Goal: Book appointment/travel/reservation

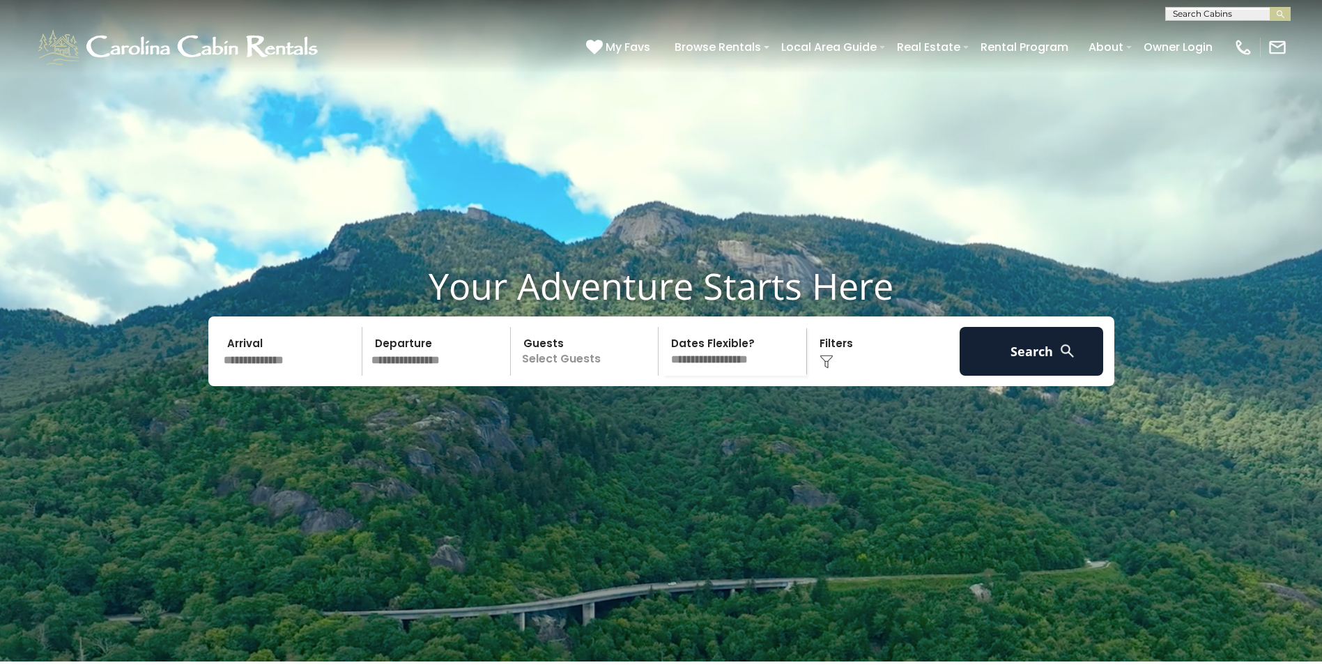
click at [296, 376] on input "text" at bounding box center [291, 351] width 144 height 49
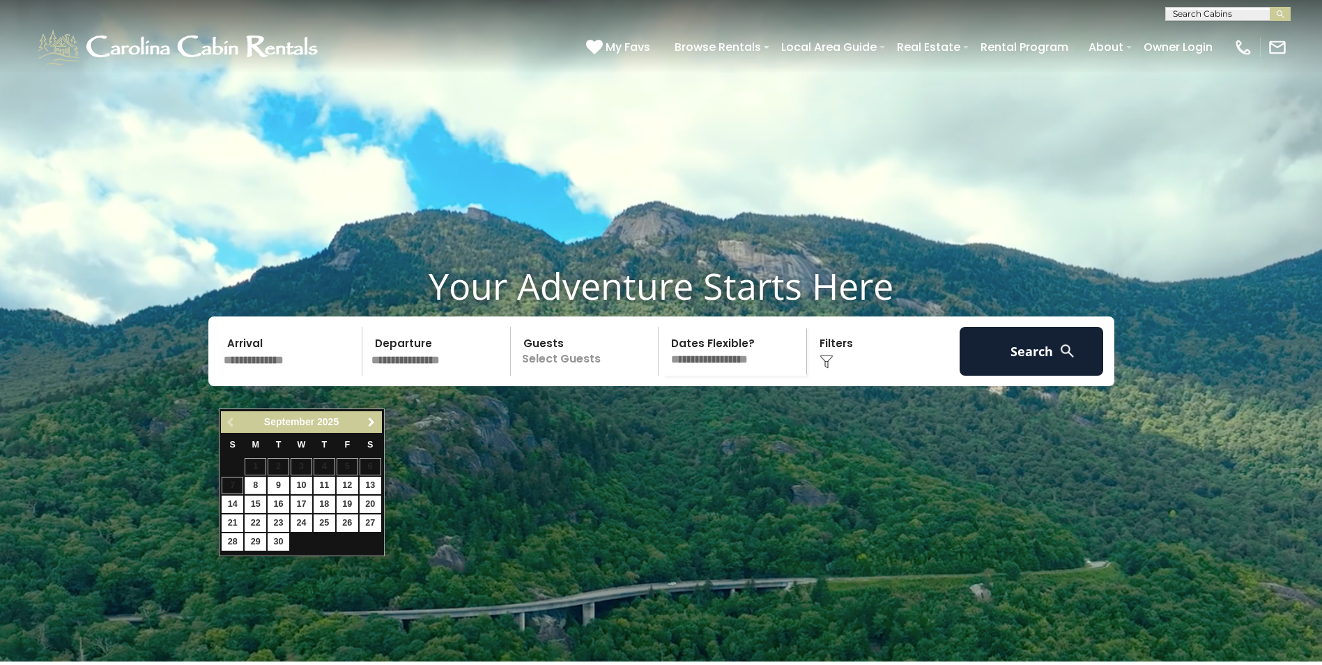
click at [374, 422] on span "Next" at bounding box center [371, 422] width 11 height 11
click at [327, 505] on link "16" at bounding box center [325, 504] width 22 height 17
type input "********"
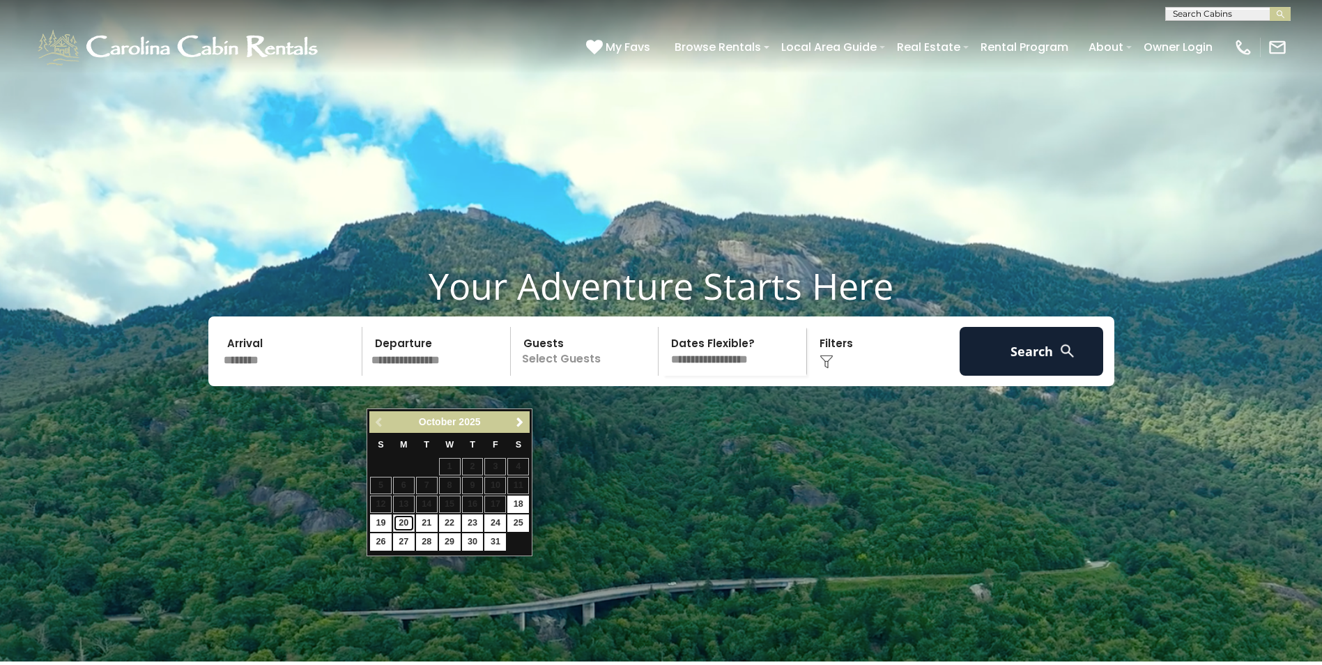
click at [404, 523] on link "20" at bounding box center [404, 522] width 22 height 17
type input "********"
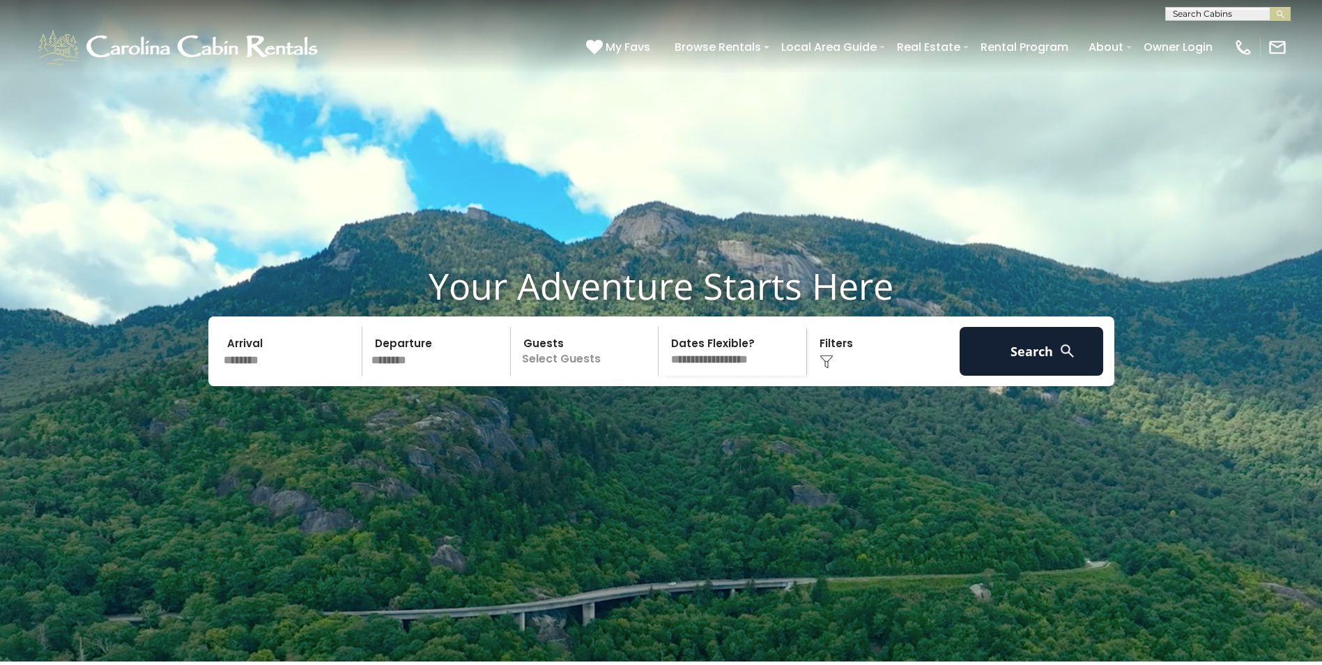
click at [597, 376] on p "Select Guests" at bounding box center [587, 351] width 144 height 49
click at [652, 415] on span "+" at bounding box center [654, 408] width 6 height 14
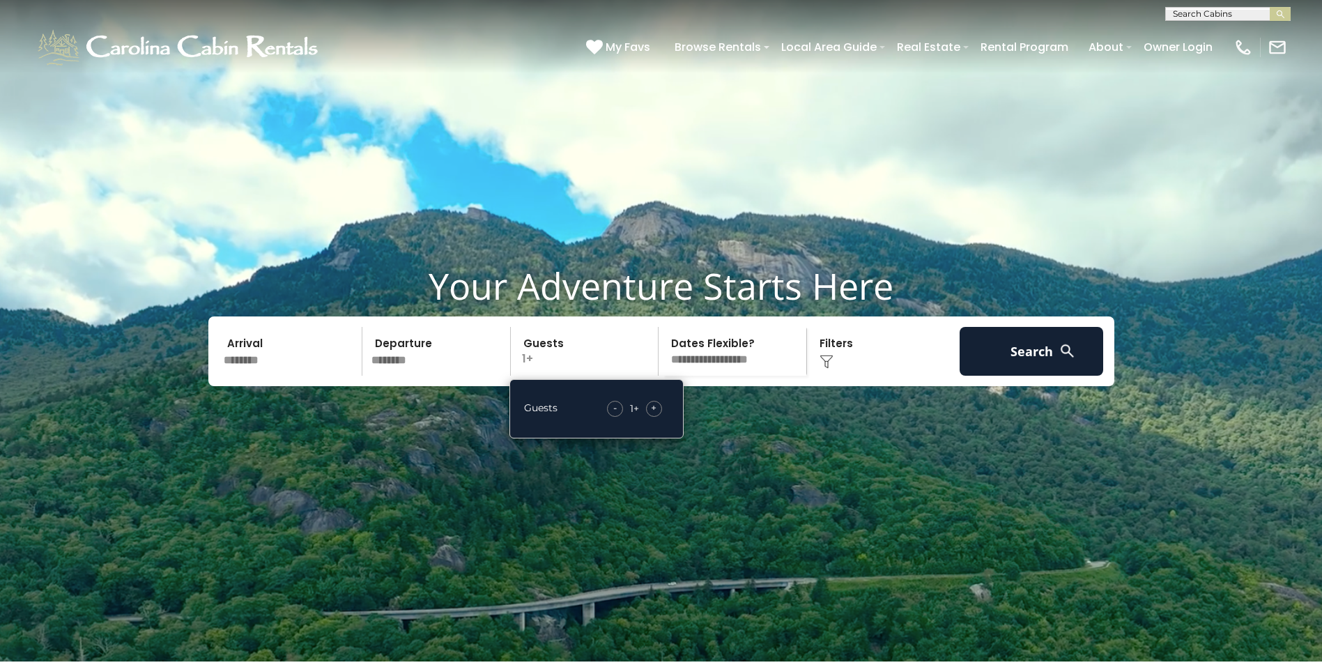
click at [653, 415] on span "+" at bounding box center [654, 408] width 6 height 14
click at [923, 376] on div "Click to Choose" at bounding box center [883, 351] width 144 height 49
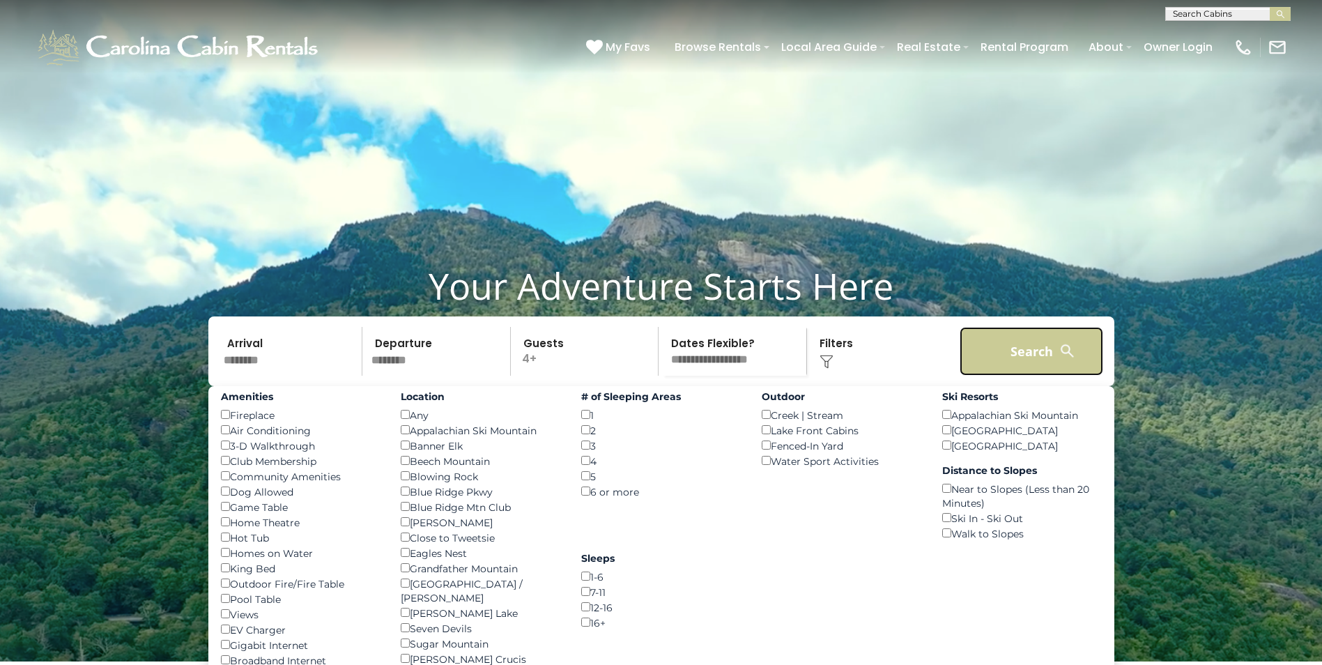
click at [1046, 376] on button "Search" at bounding box center [1032, 351] width 144 height 49
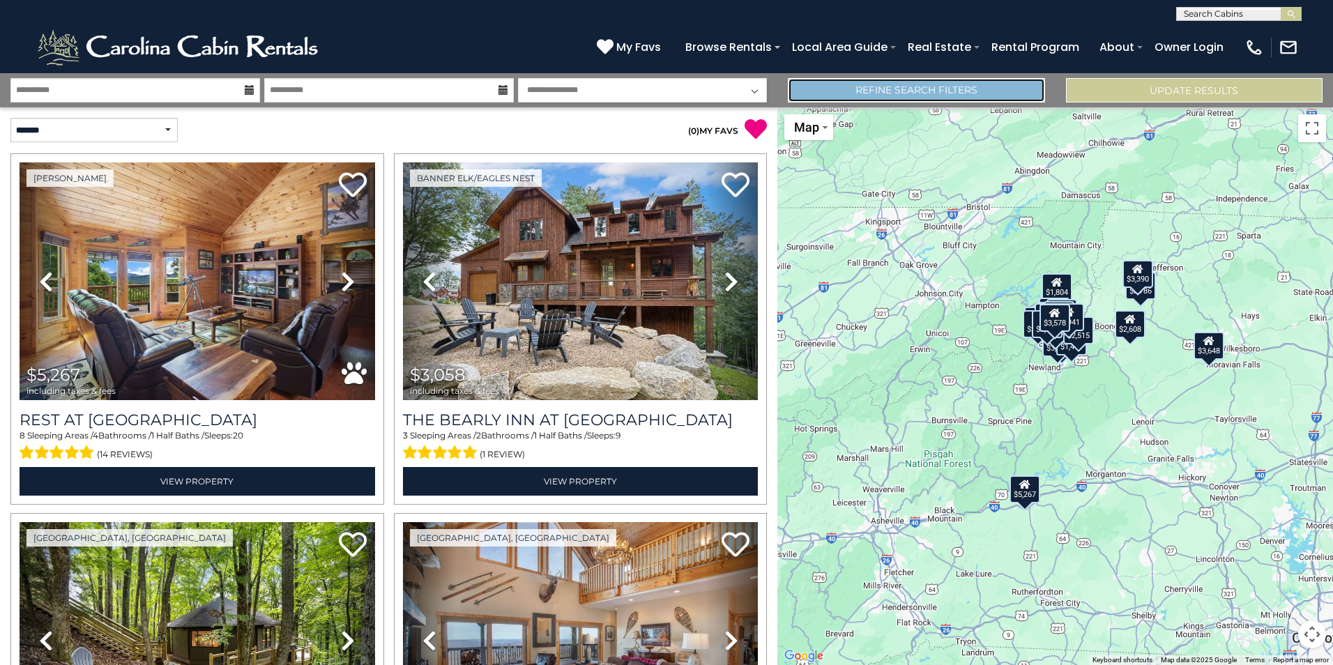
click at [915, 87] on link "Refine Search Filters" at bounding box center [916, 90] width 257 height 24
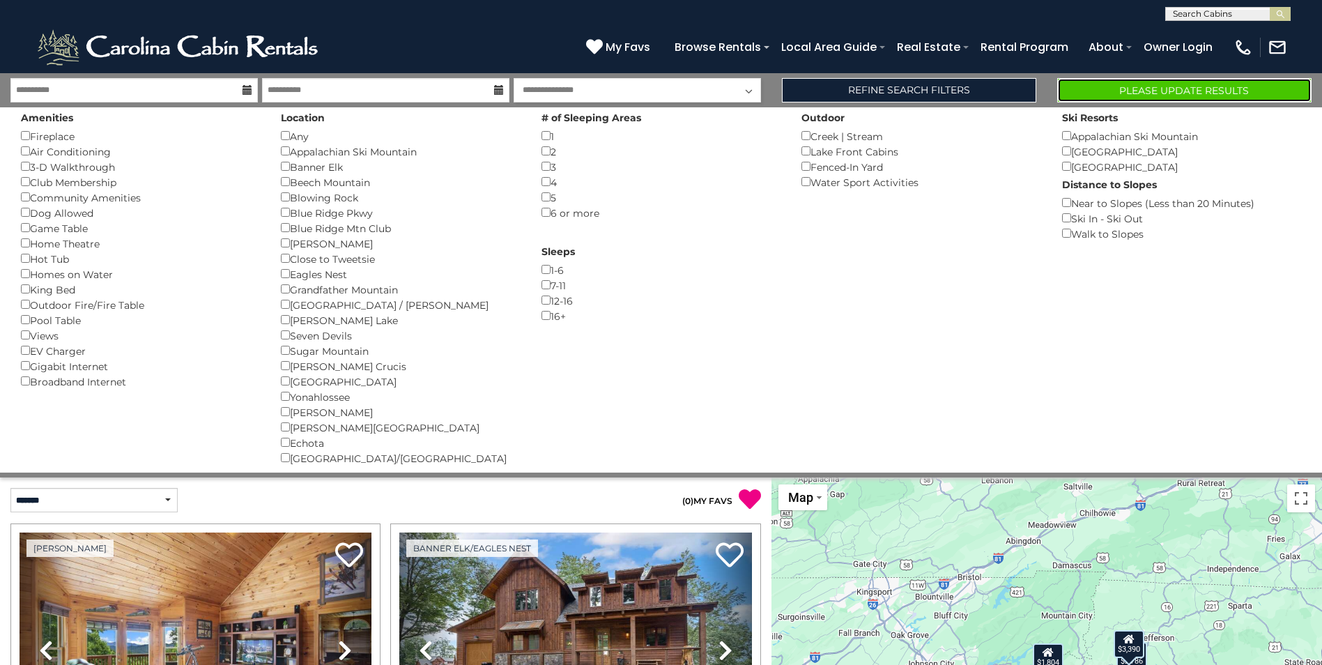
click at [1186, 87] on button "Please Update Results" at bounding box center [1184, 90] width 254 height 24
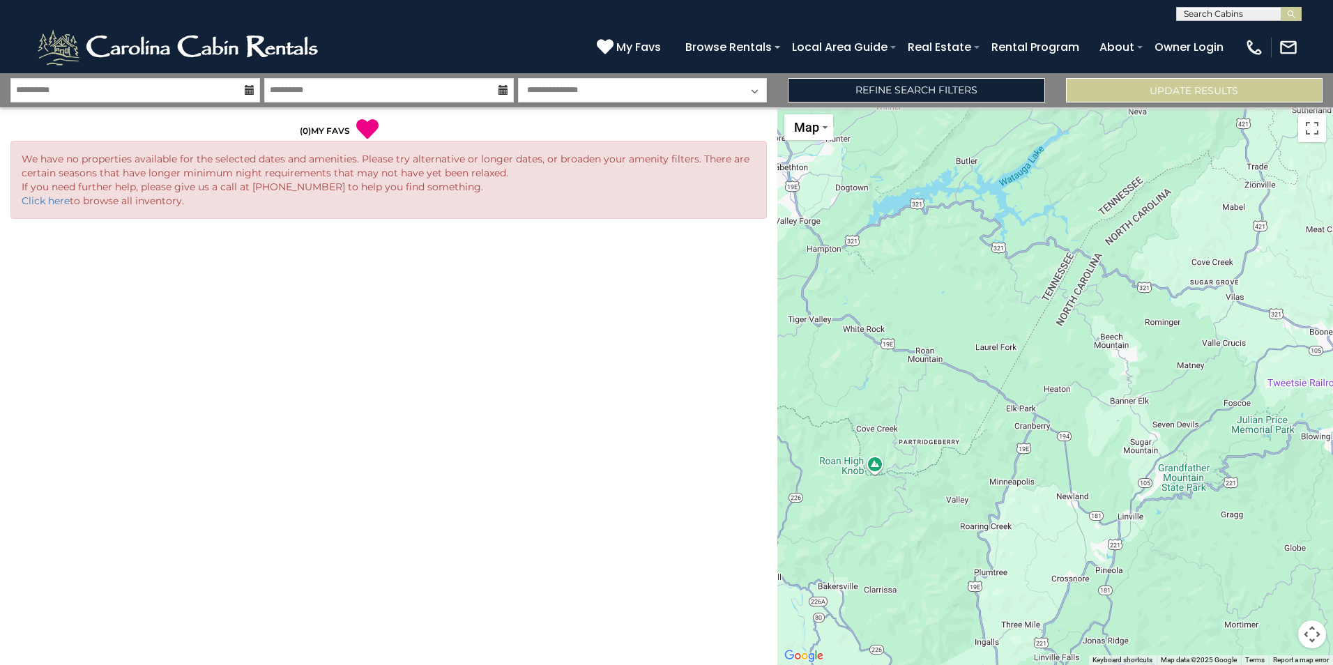
click at [620, 86] on select "**********" at bounding box center [643, 90] width 250 height 24
select select "*"
click at [518, 78] on select "**********" at bounding box center [643, 90] width 250 height 24
click at [1182, 90] on button "Update Results" at bounding box center [1194, 90] width 257 height 24
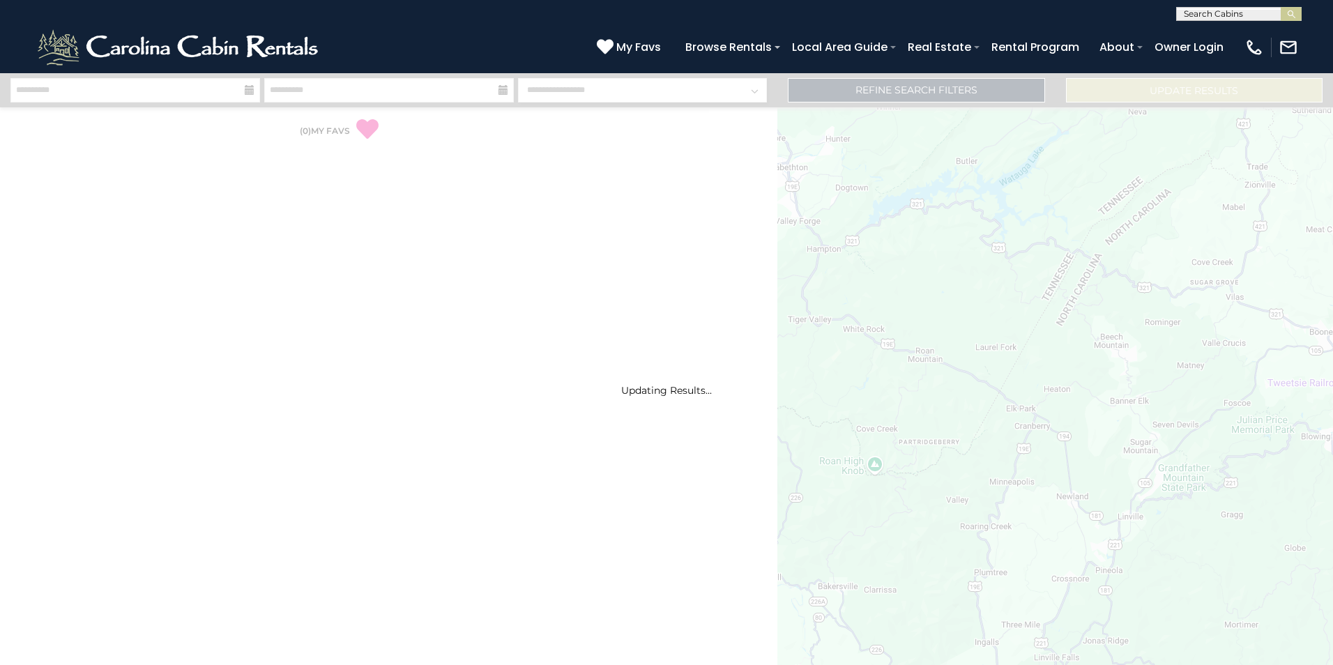
select select "*"
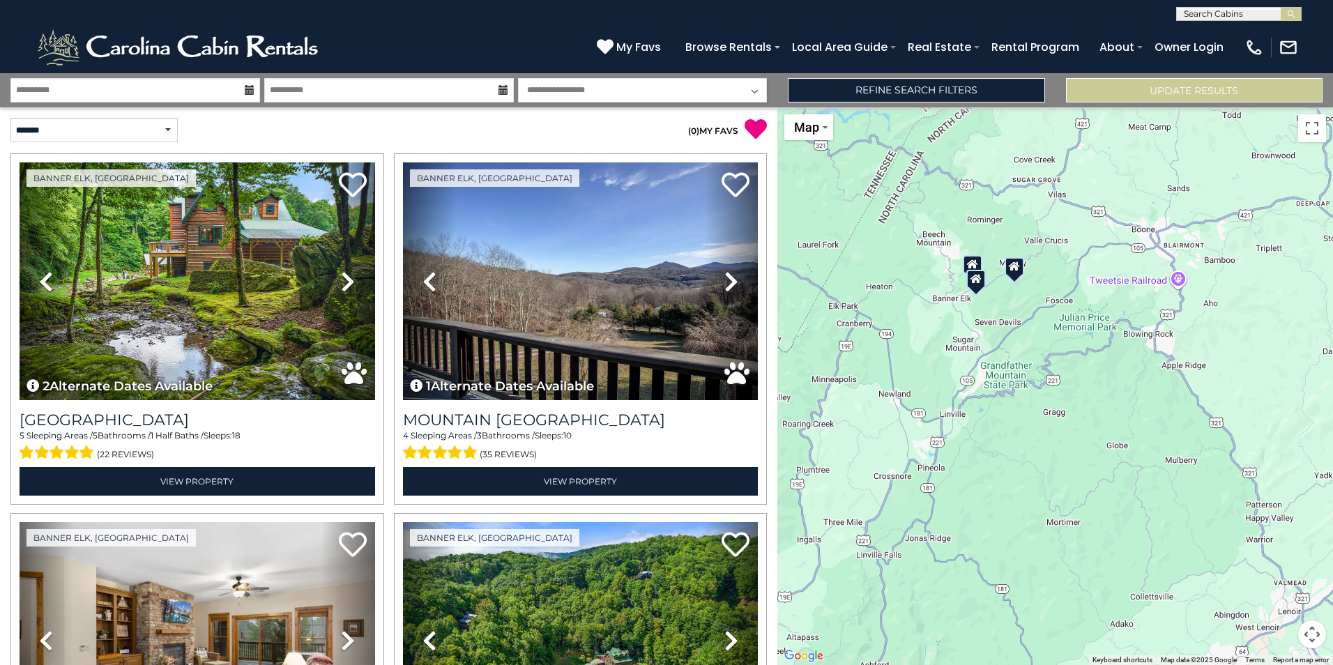
drag, startPoint x: 1055, startPoint y: 373, endPoint x: 885, endPoint y: 276, distance: 195.7
click at [885, 276] on div at bounding box center [1055, 386] width 556 height 558
click at [1004, 309] on div at bounding box center [1055, 386] width 556 height 558
click at [1004, 311] on div at bounding box center [1055, 386] width 556 height 558
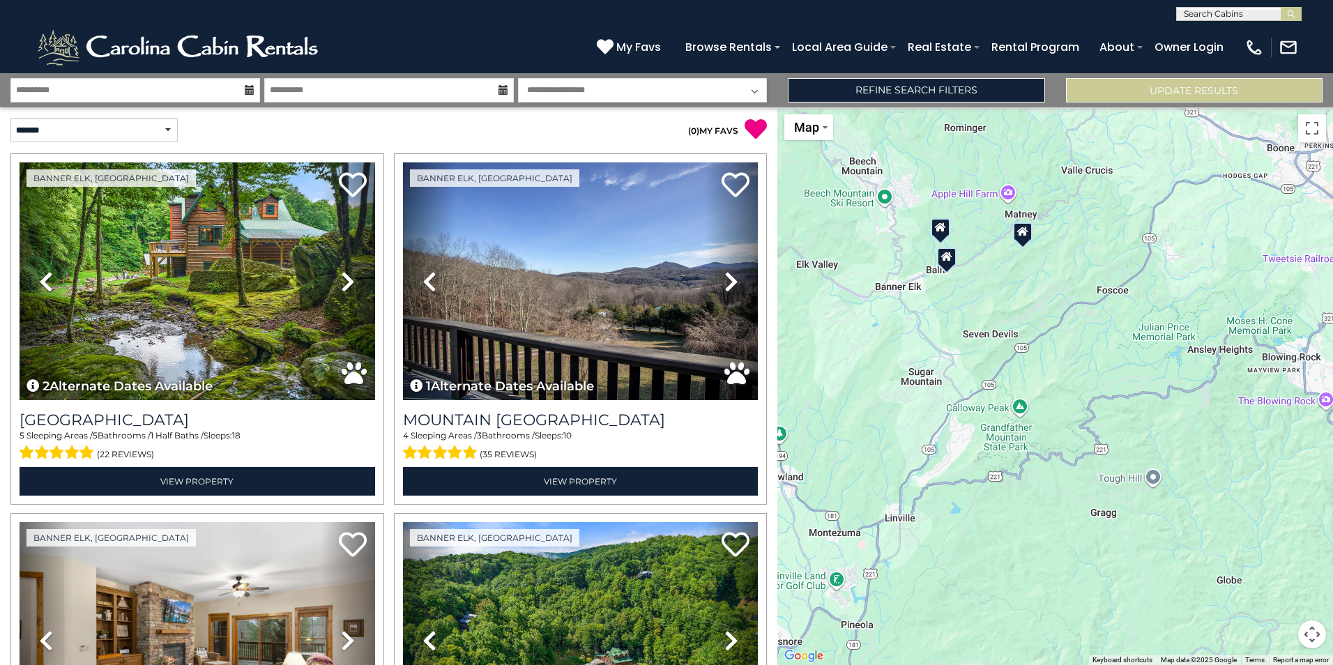
click at [1064, 379] on div at bounding box center [1055, 386] width 556 height 558
click at [812, 127] on span "Map" at bounding box center [806, 127] width 25 height 15
click at [807, 174] on li "Map" at bounding box center [826, 174] width 81 height 22
click at [1308, 623] on button "Map camera controls" at bounding box center [1312, 634] width 28 height 28
click at [1280, 634] on button "Zoom out" at bounding box center [1277, 634] width 28 height 28
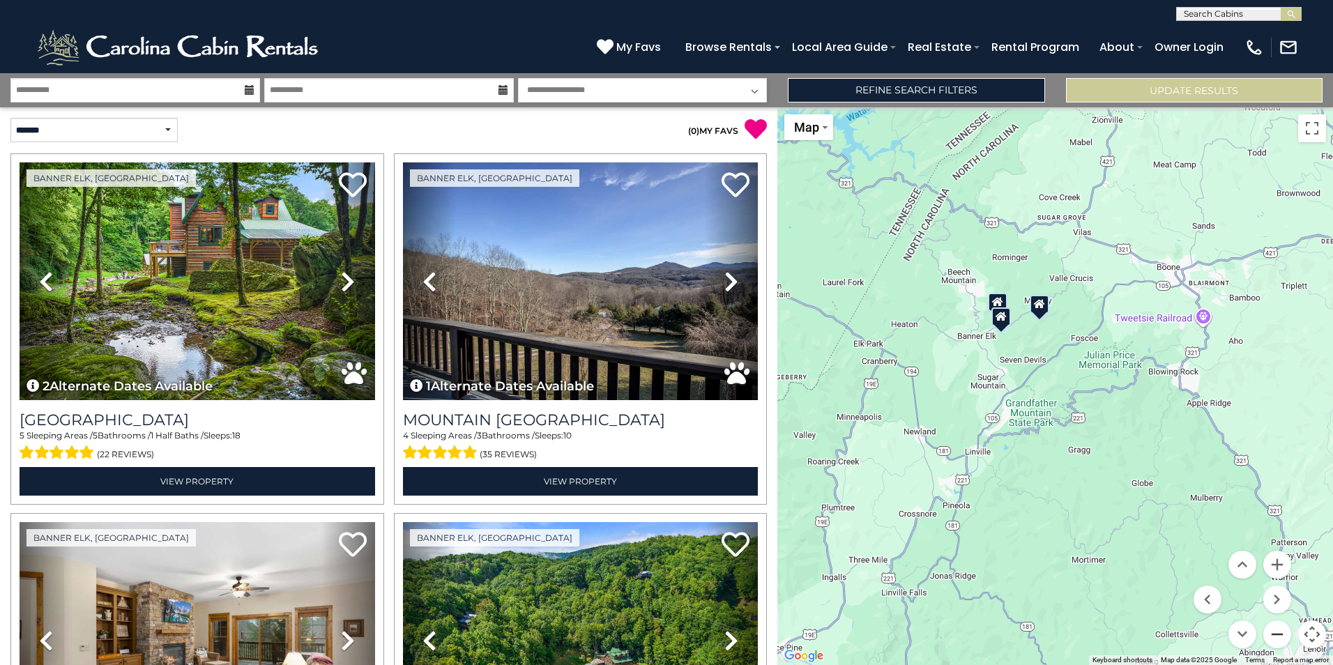
click at [1279, 634] on button "Zoom out" at bounding box center [1277, 634] width 28 height 28
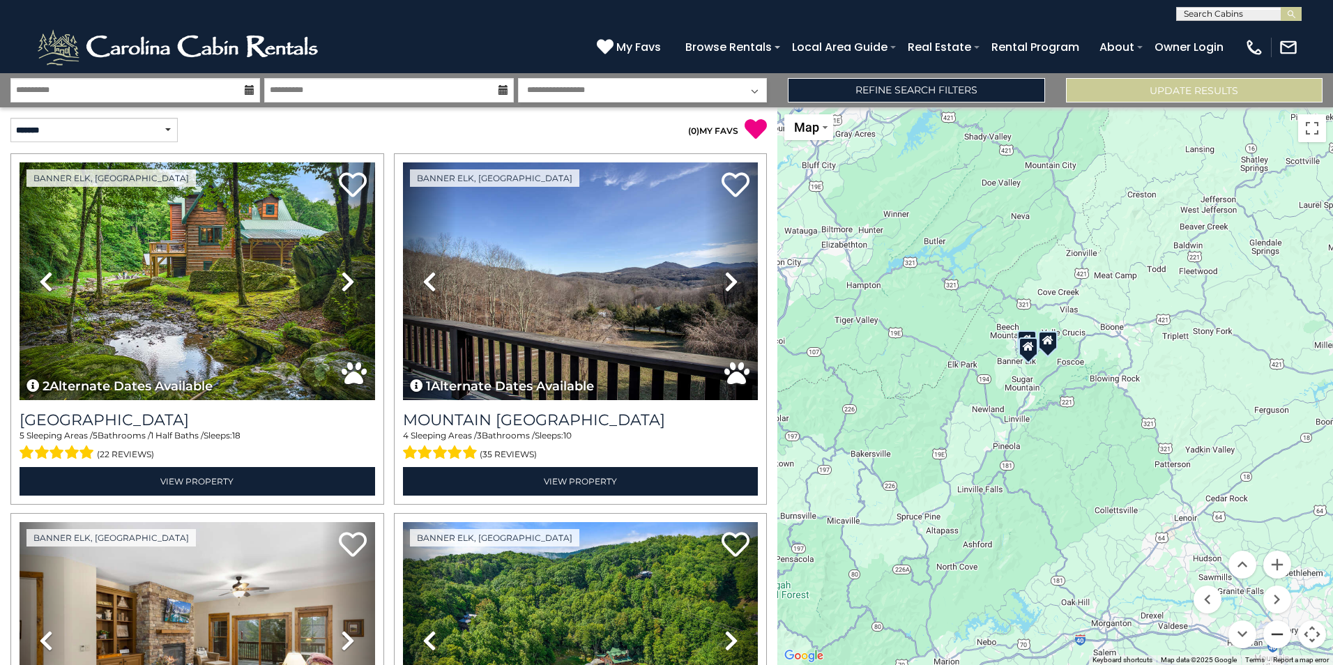
click at [1278, 633] on button "Zoom out" at bounding box center [1277, 634] width 28 height 28
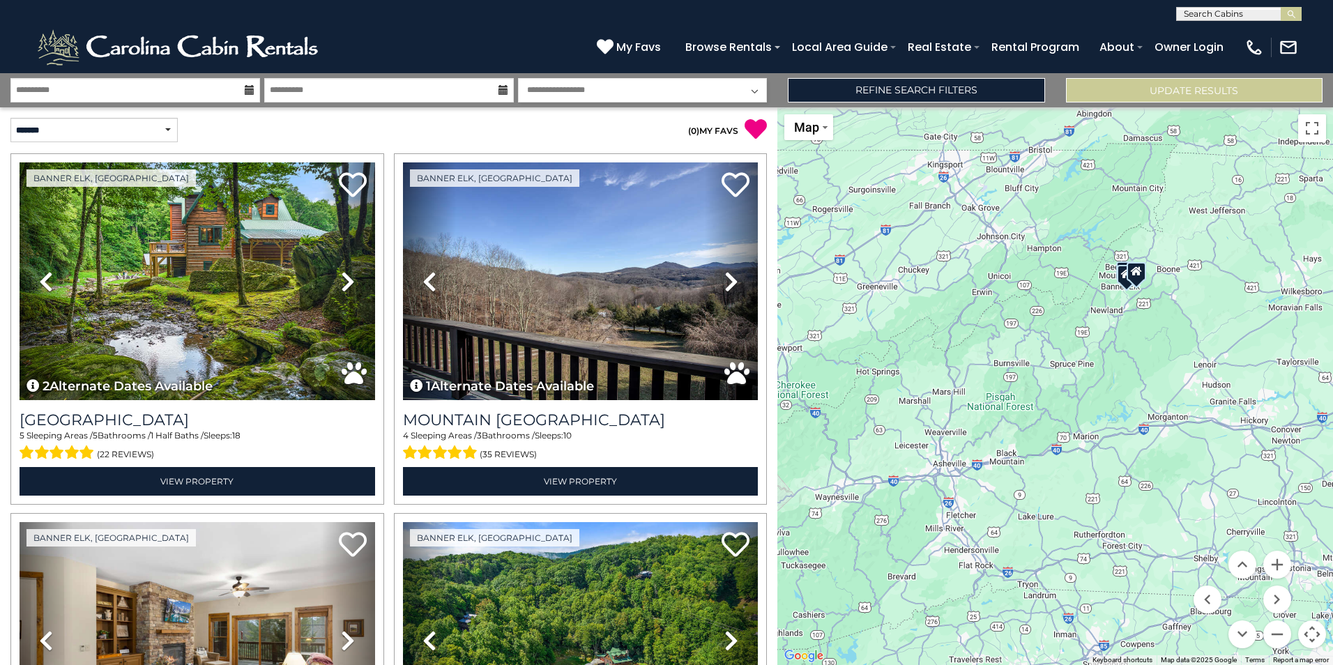
drag, startPoint x: 1078, startPoint y: 466, endPoint x: 1177, endPoint y: 433, distance: 105.1
click at [1213, 381] on div at bounding box center [1055, 386] width 556 height 558
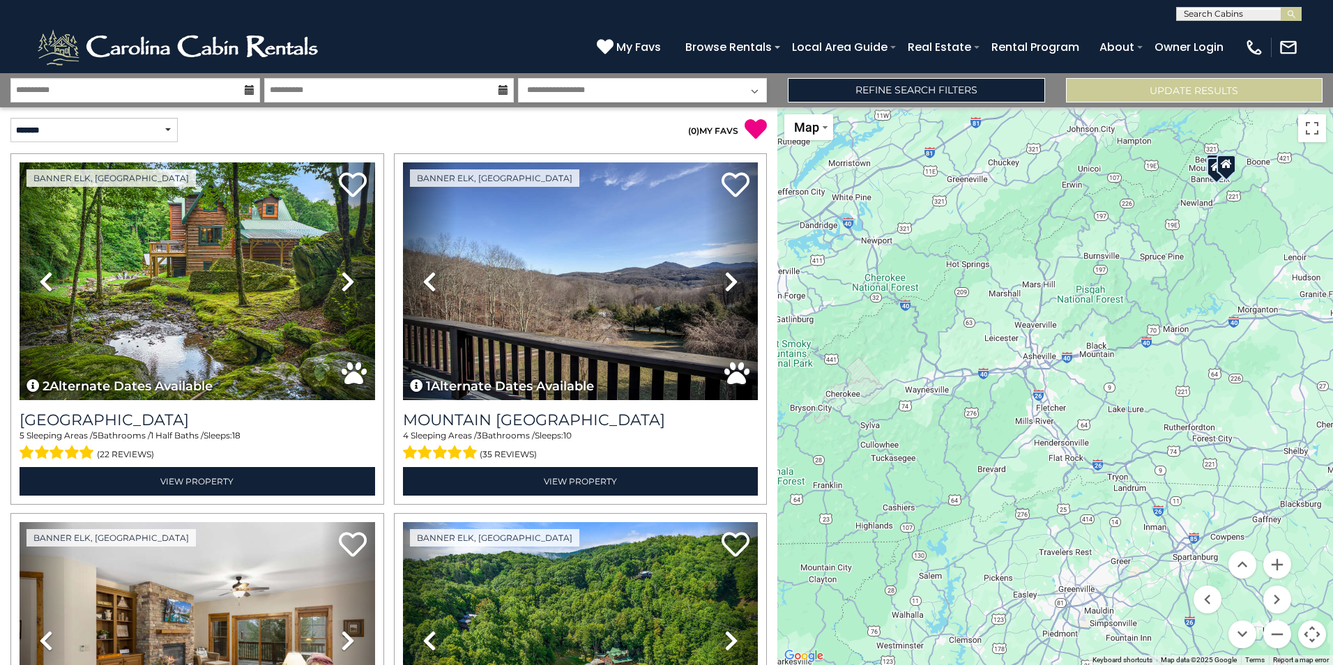
drag, startPoint x: 974, startPoint y: 505, endPoint x: 1064, endPoint y: 399, distance: 138.0
click at [1064, 399] on div at bounding box center [1055, 386] width 556 height 558
click at [1013, 396] on div at bounding box center [1055, 386] width 556 height 558
click at [1012, 396] on div at bounding box center [1055, 386] width 556 height 558
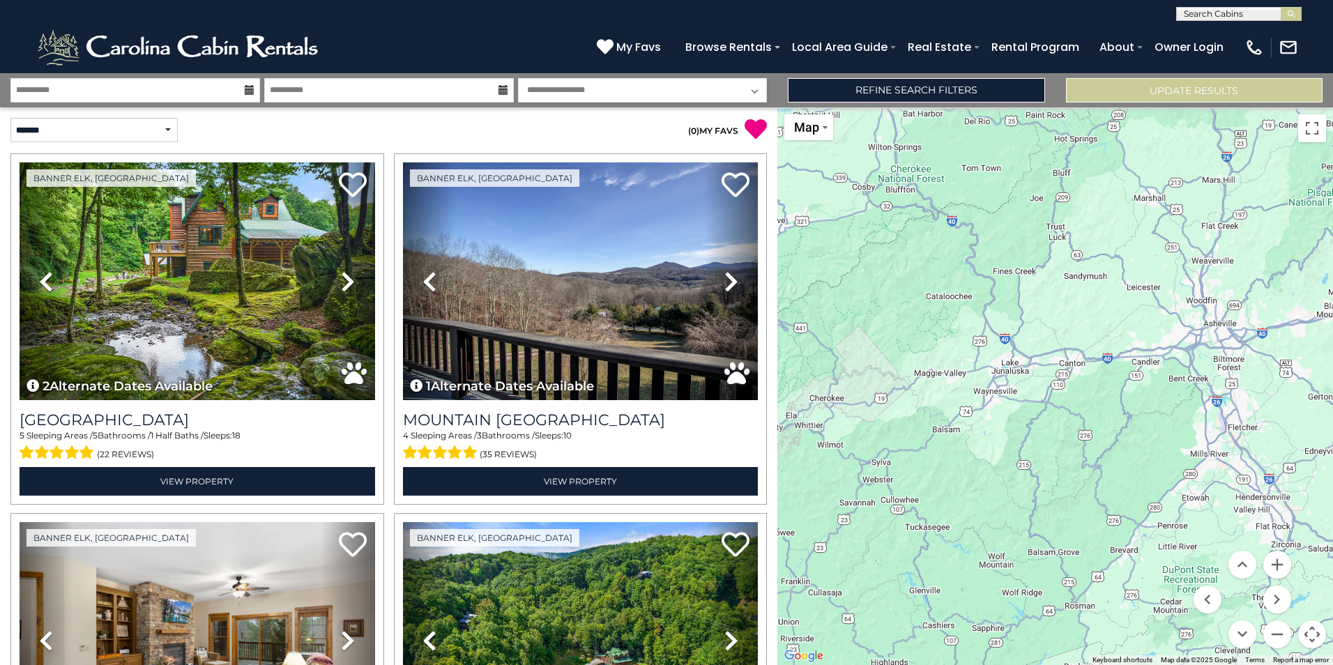
drag, startPoint x: 983, startPoint y: 413, endPoint x: 1140, endPoint y: 420, distance: 157.7
click at [1140, 420] on div at bounding box center [1055, 386] width 556 height 558
